Goal: Information Seeking & Learning: Learn about a topic

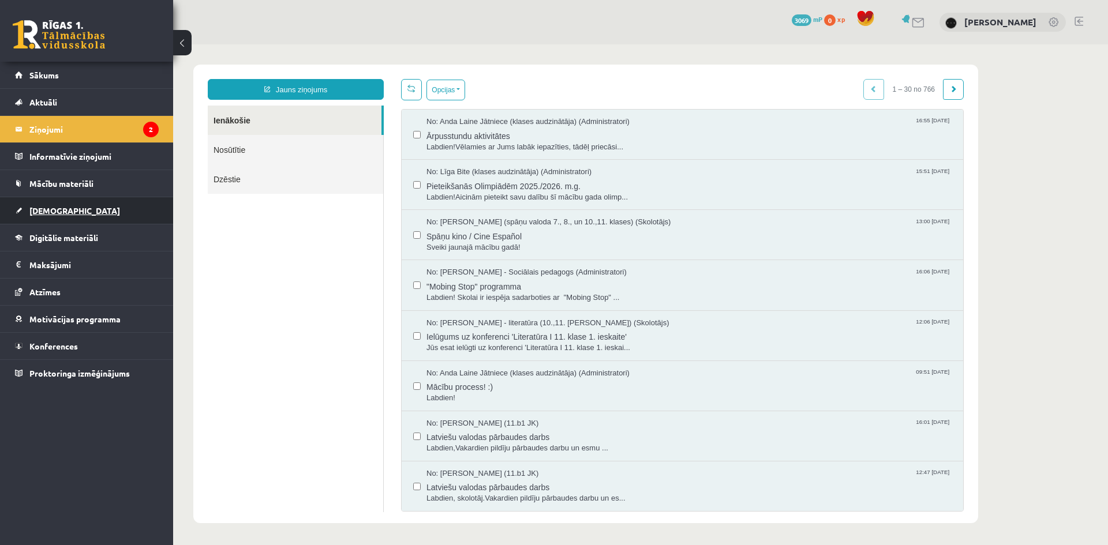
click at [122, 204] on link "[DEMOGRAPHIC_DATA]" at bounding box center [87, 210] width 144 height 27
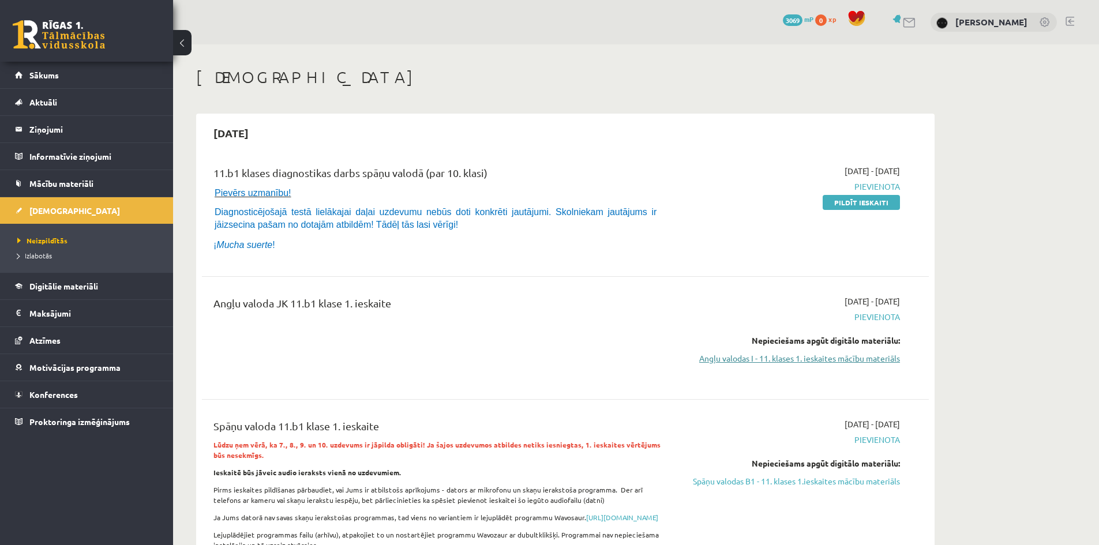
click at [798, 362] on link "Angļu valodas I - 11. klases 1. ieskaites mācību materiāls" at bounding box center [792, 359] width 218 height 12
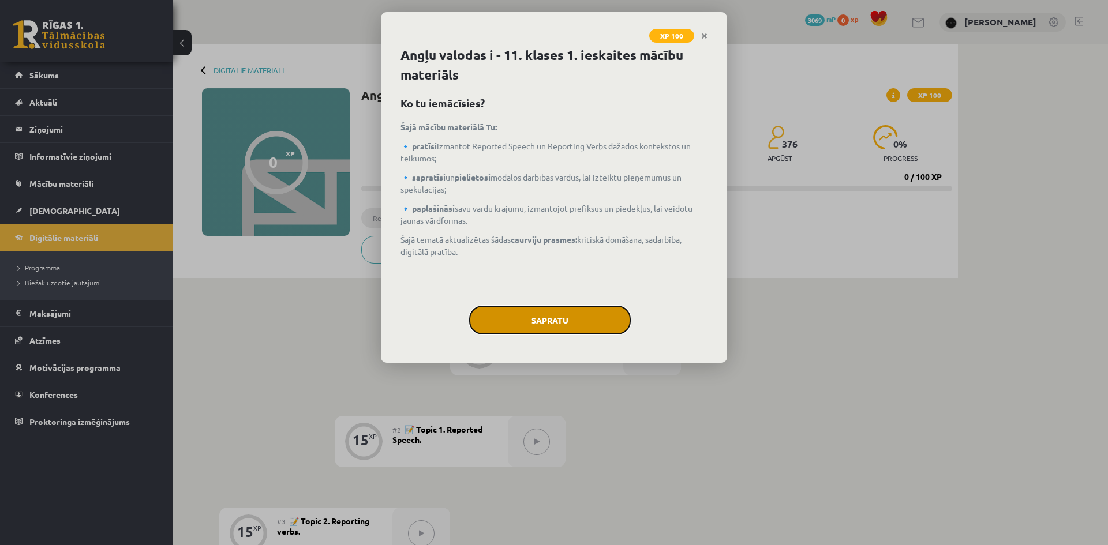
click at [571, 324] on button "Sapratu" at bounding box center [550, 320] width 162 height 29
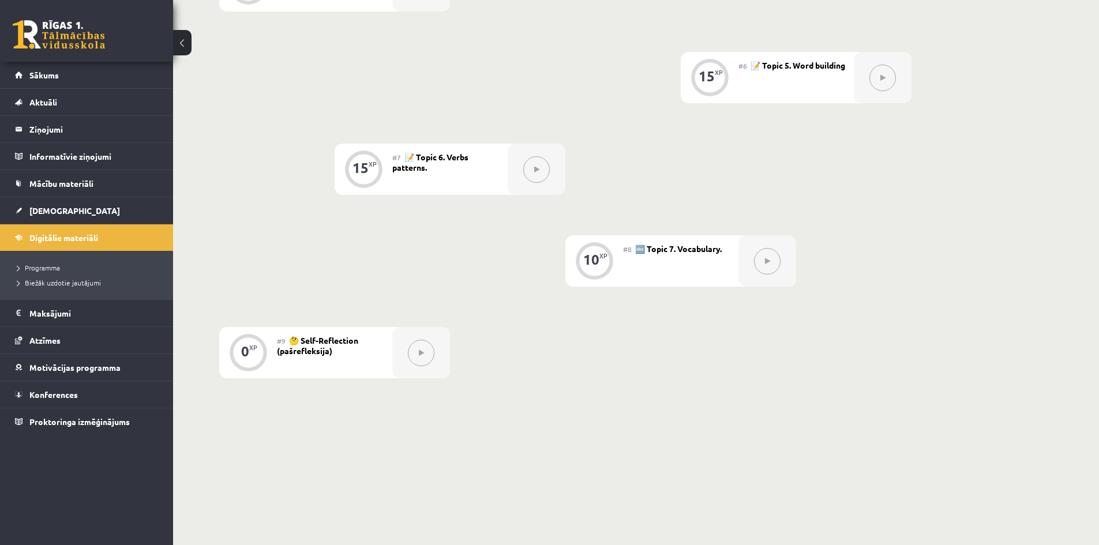
scroll to position [766, 0]
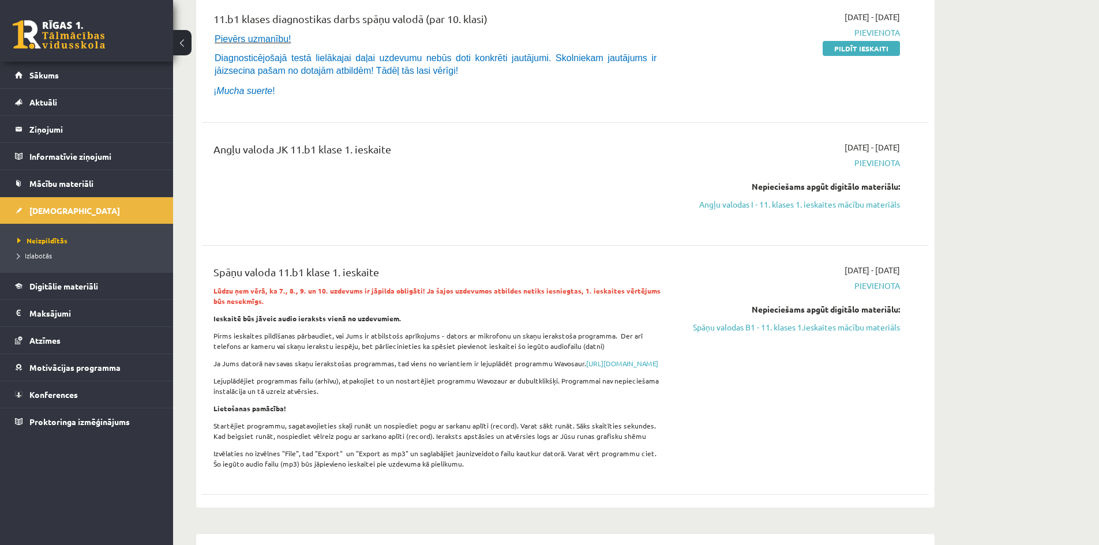
scroll to position [192, 0]
